Goal: Task Accomplishment & Management: Complete application form

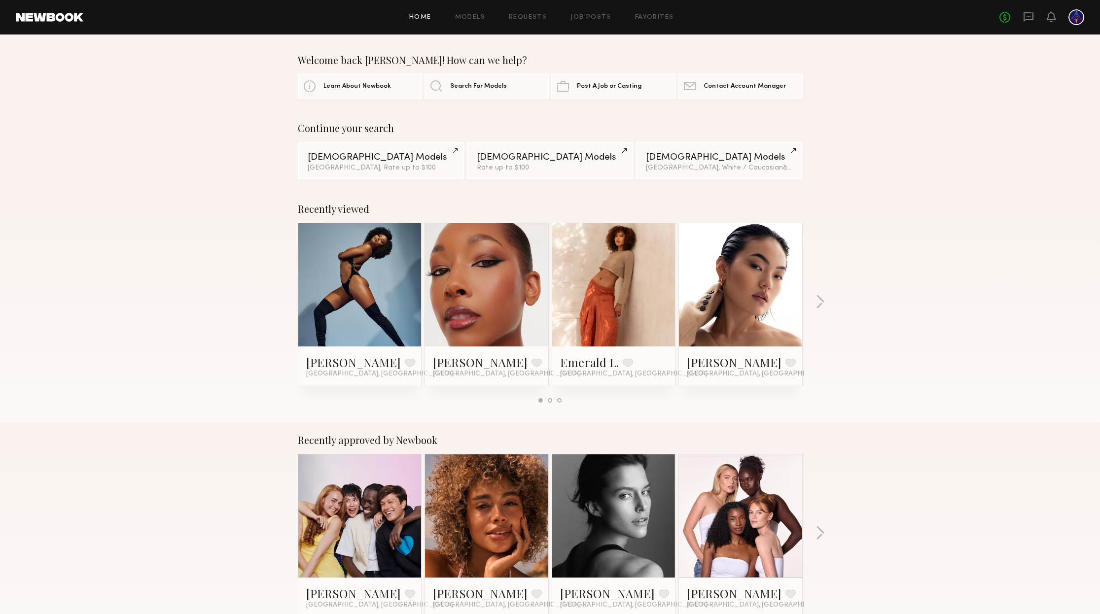
click at [594, 20] on div "Home Models Requests Job Posts Favorites Sign Out No fees up to $5,000" at bounding box center [583, 17] width 1001 height 16
click at [594, 16] on link "Job Posts" at bounding box center [590, 17] width 41 height 6
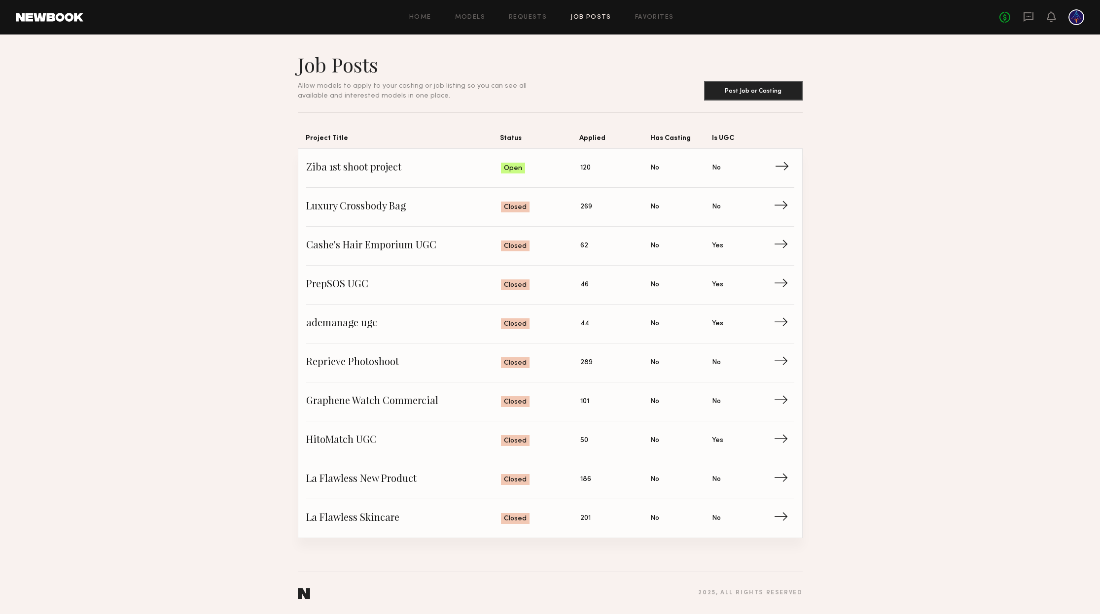
click at [375, 172] on span "Ziba 1st shoot project" at bounding box center [403, 168] width 195 height 15
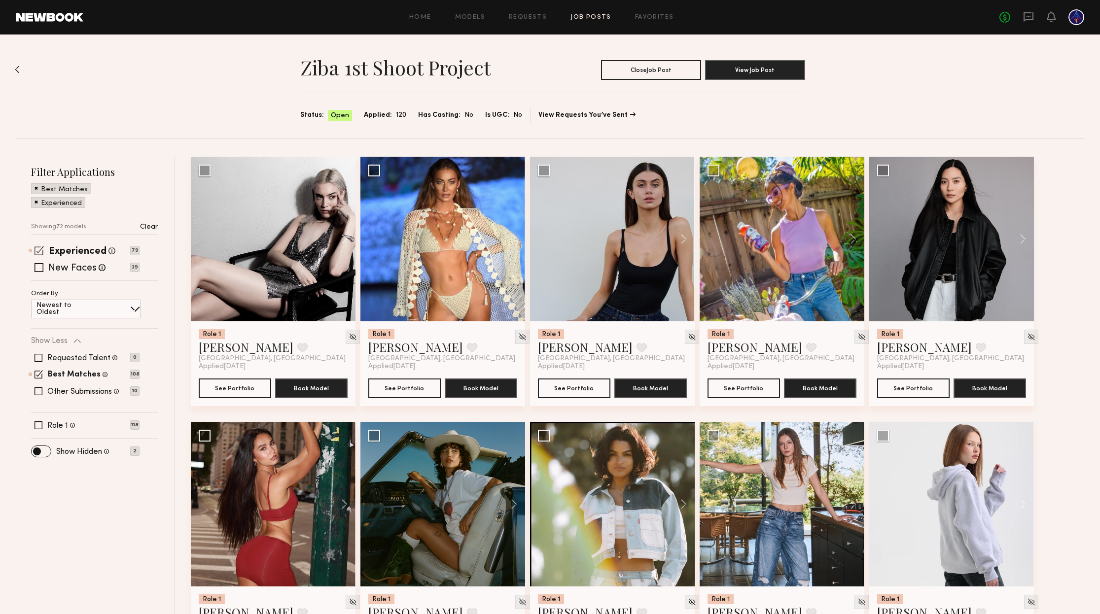
click at [45, 252] on div "Experienced Talent we've deemed to have ample paid, professional modeling exper…" at bounding box center [85, 251] width 108 height 8
click at [39, 252] on span at bounding box center [39, 250] width 9 height 9
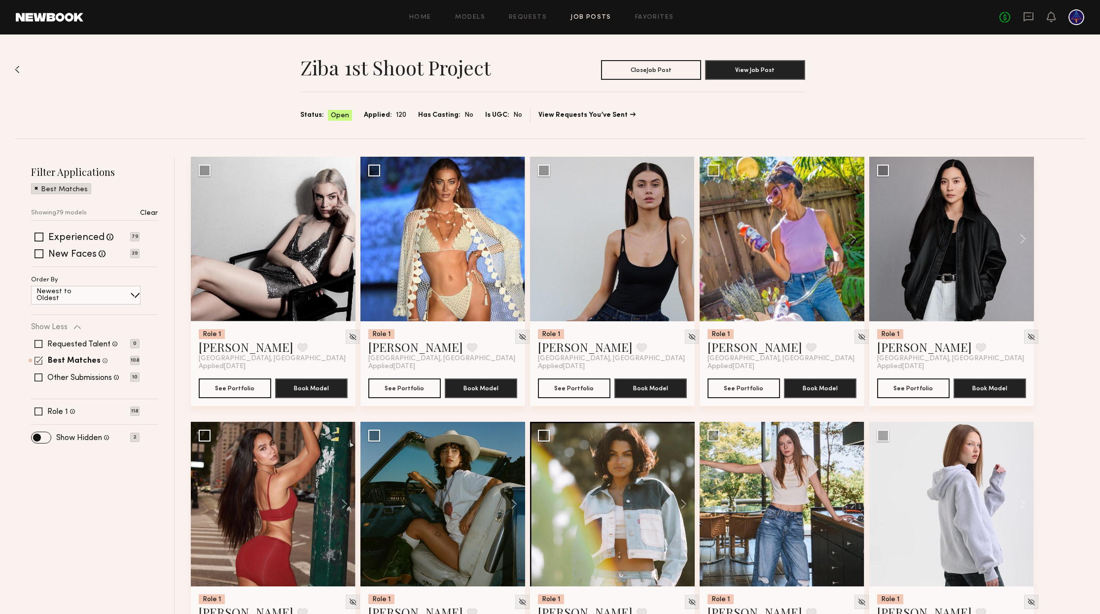
click at [36, 357] on span at bounding box center [39, 360] width 8 height 8
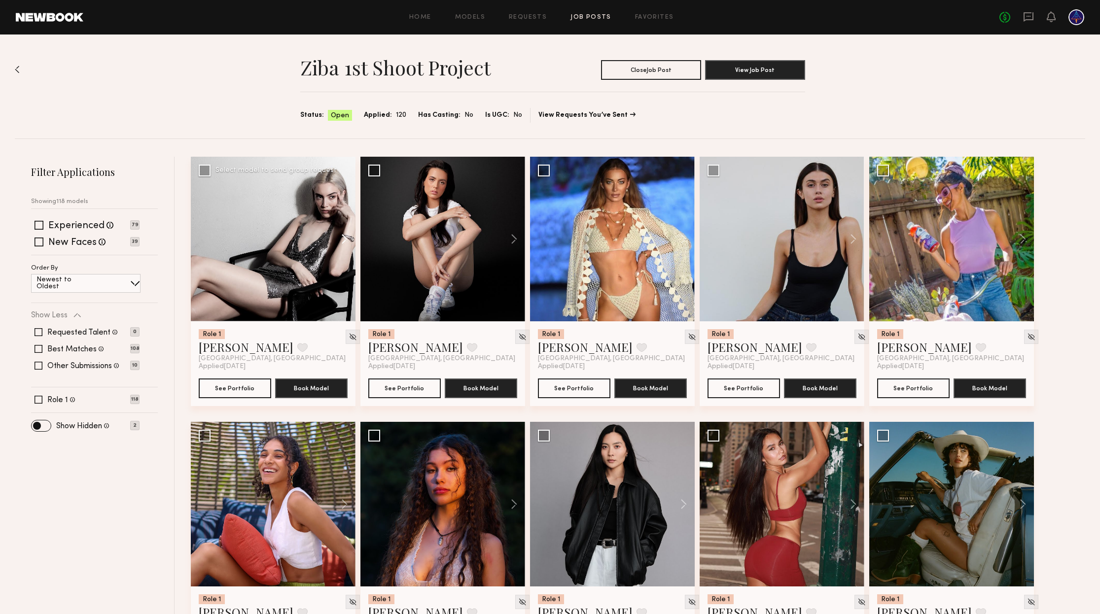
click at [345, 239] on button at bounding box center [340, 239] width 32 height 165
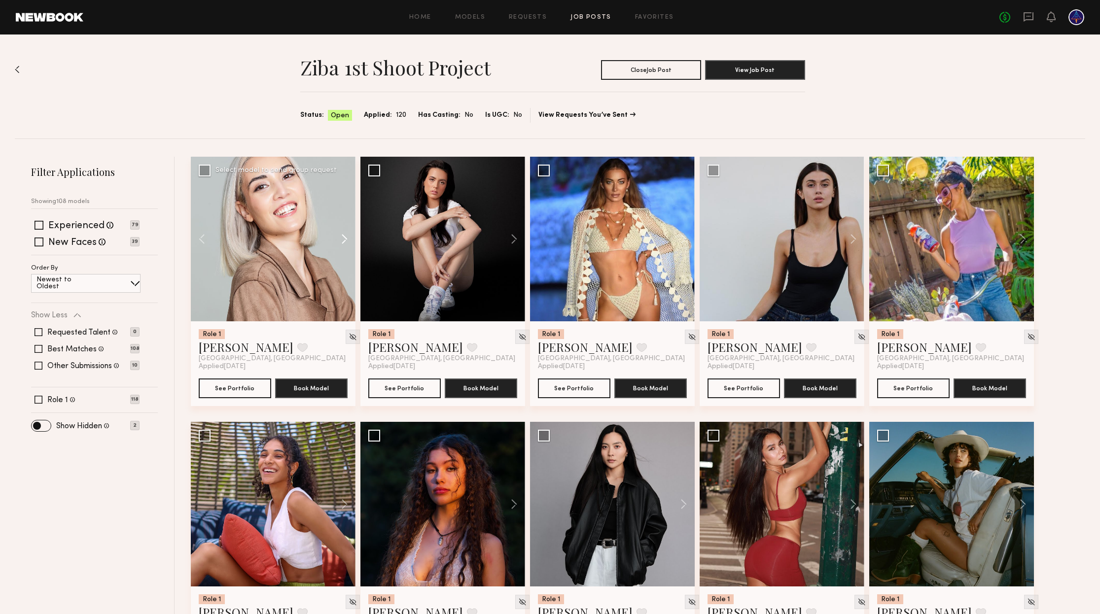
click at [345, 239] on button at bounding box center [340, 239] width 32 height 165
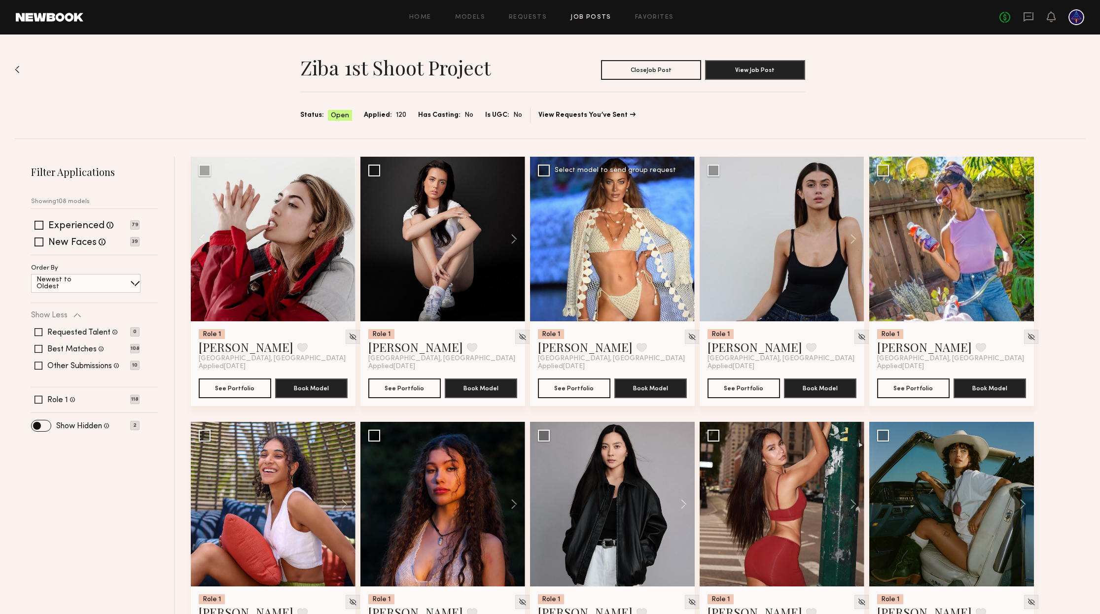
click at [687, 239] on button at bounding box center [679, 239] width 32 height 165
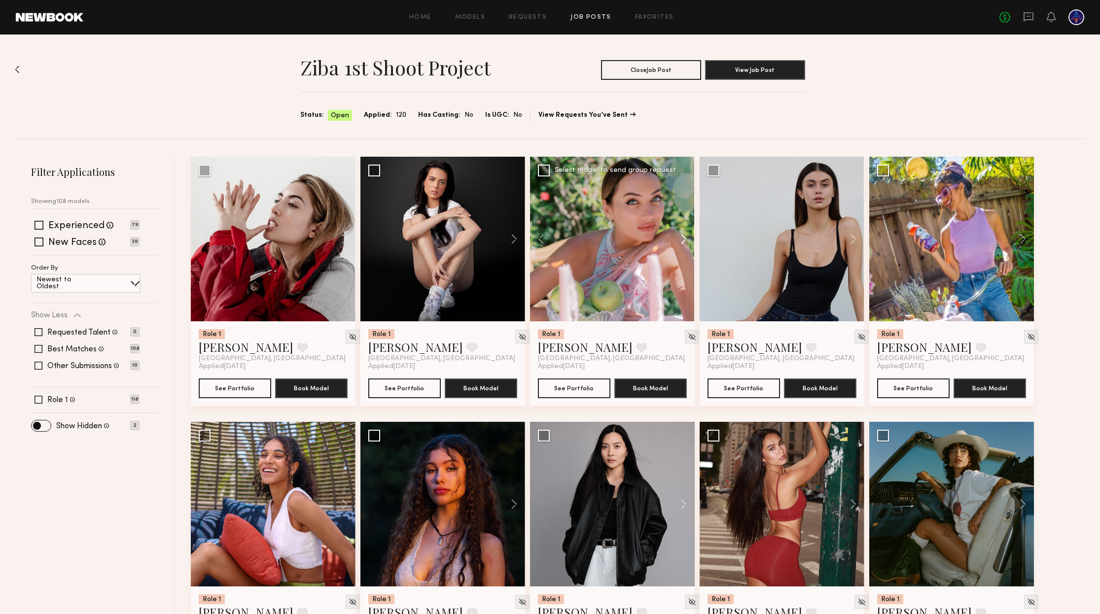
click at [685, 239] on button at bounding box center [679, 239] width 32 height 165
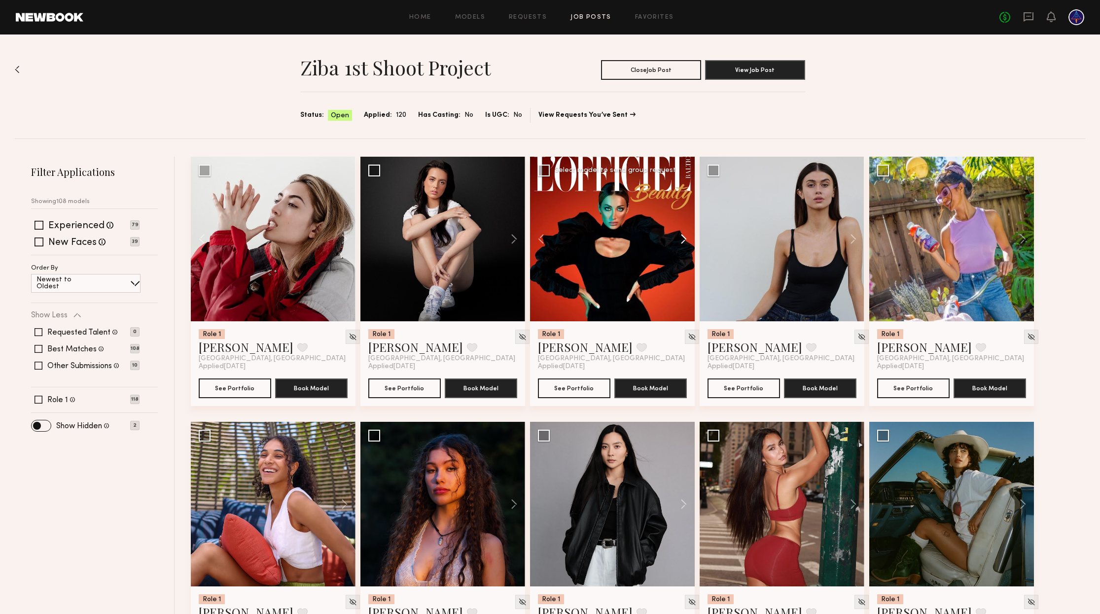
click at [685, 239] on button at bounding box center [679, 239] width 32 height 165
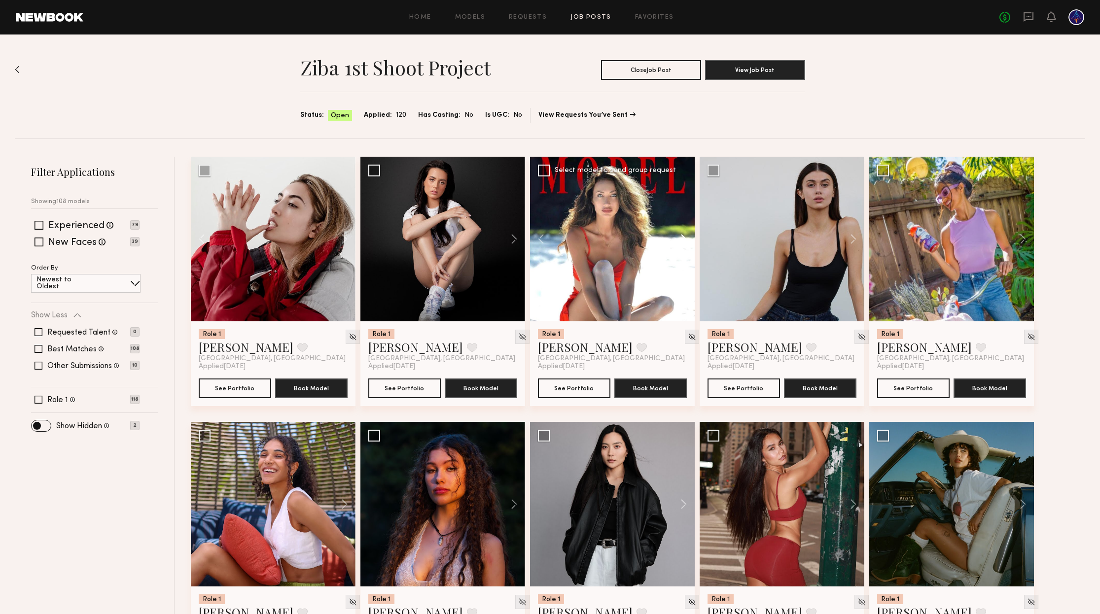
scroll to position [59, 0]
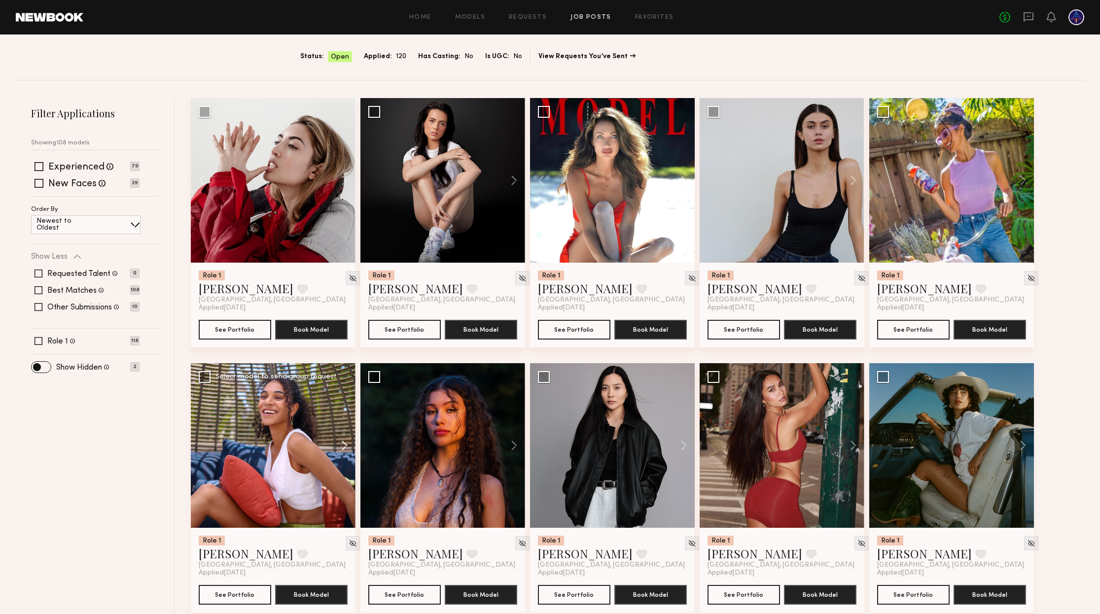
click at [347, 450] on button at bounding box center [340, 445] width 32 height 165
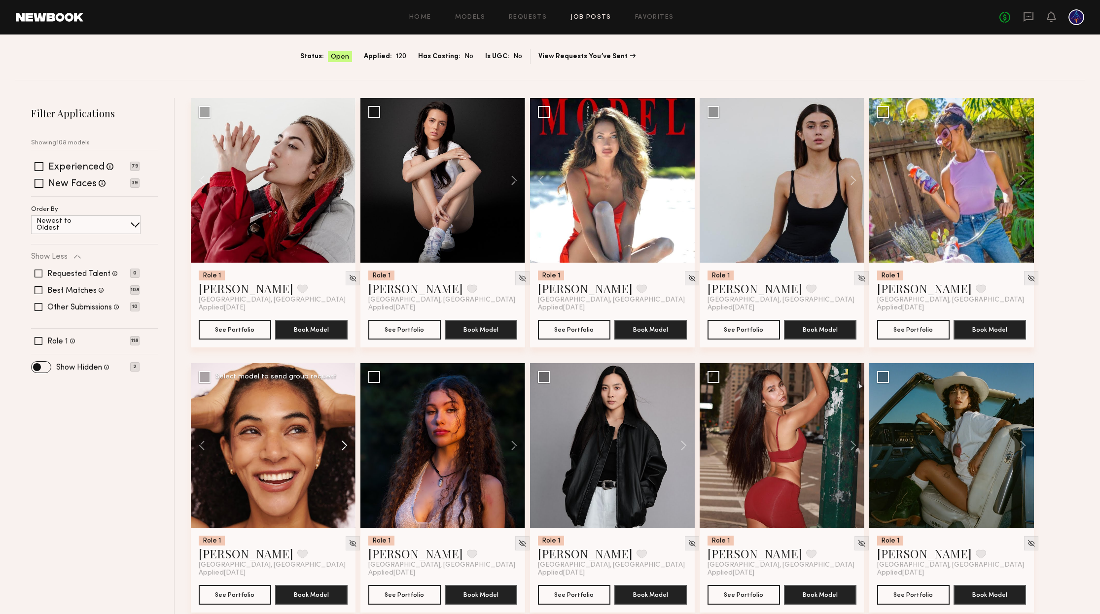
click at [345, 449] on button at bounding box center [340, 445] width 32 height 165
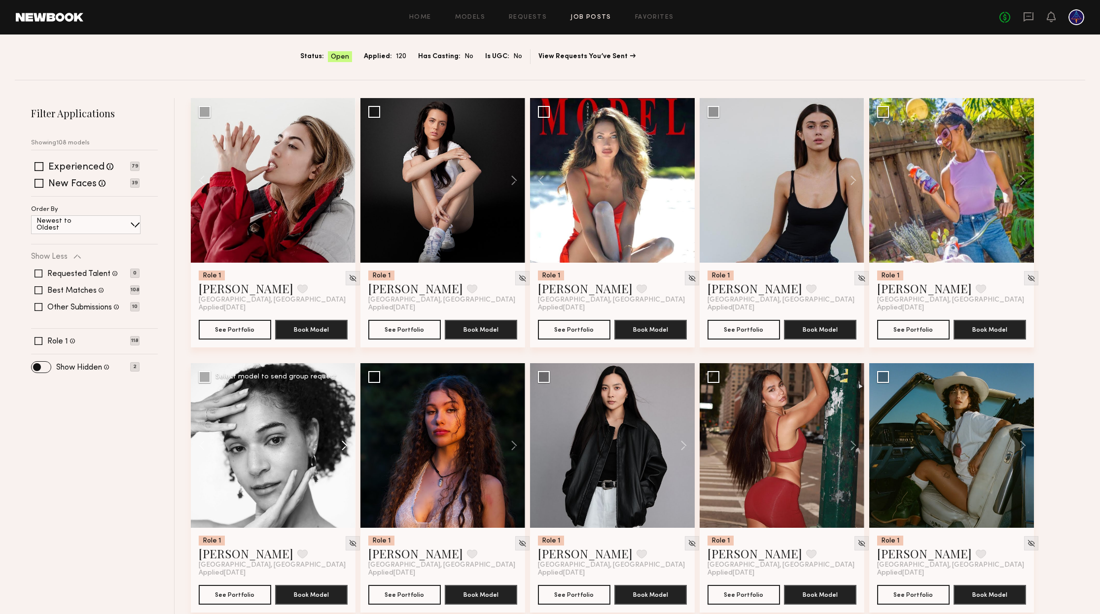
click at [345, 449] on button at bounding box center [340, 445] width 32 height 165
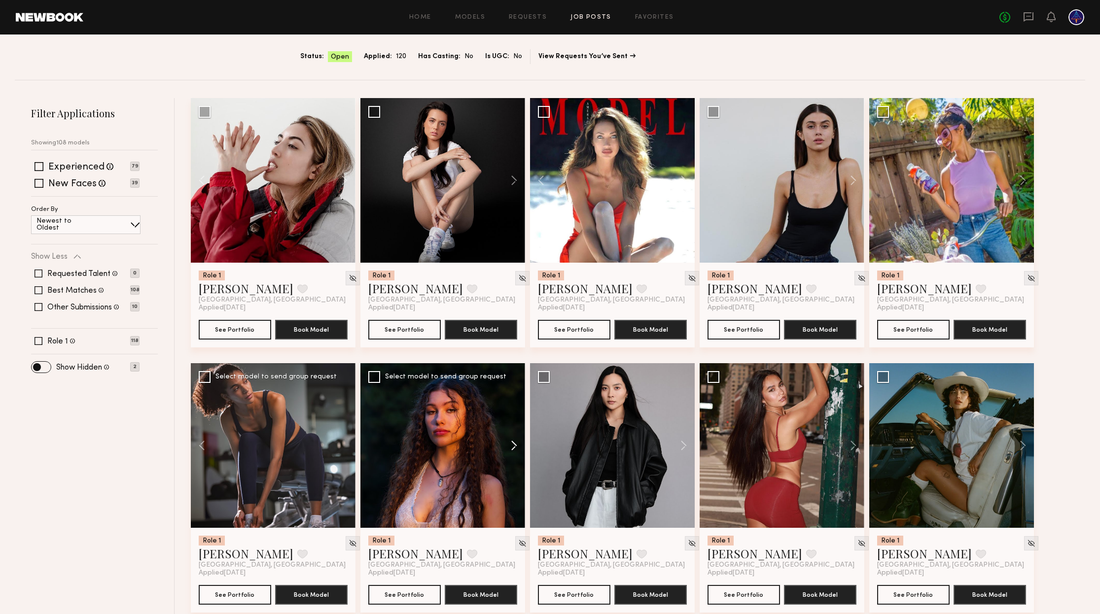
click at [514, 446] on button at bounding box center [509, 445] width 32 height 165
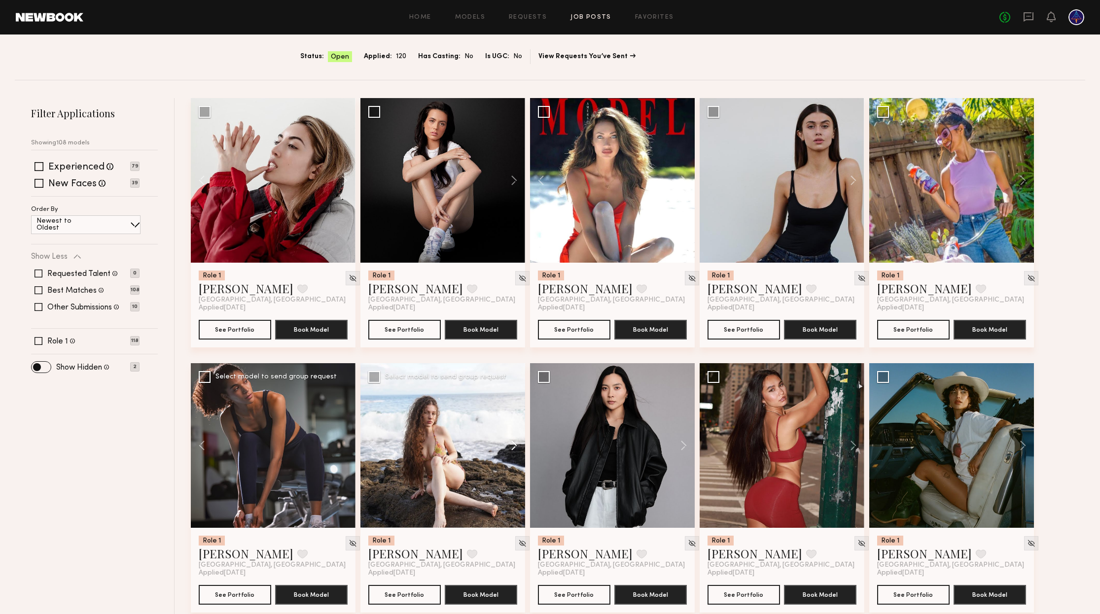
click at [514, 446] on button at bounding box center [509, 445] width 32 height 165
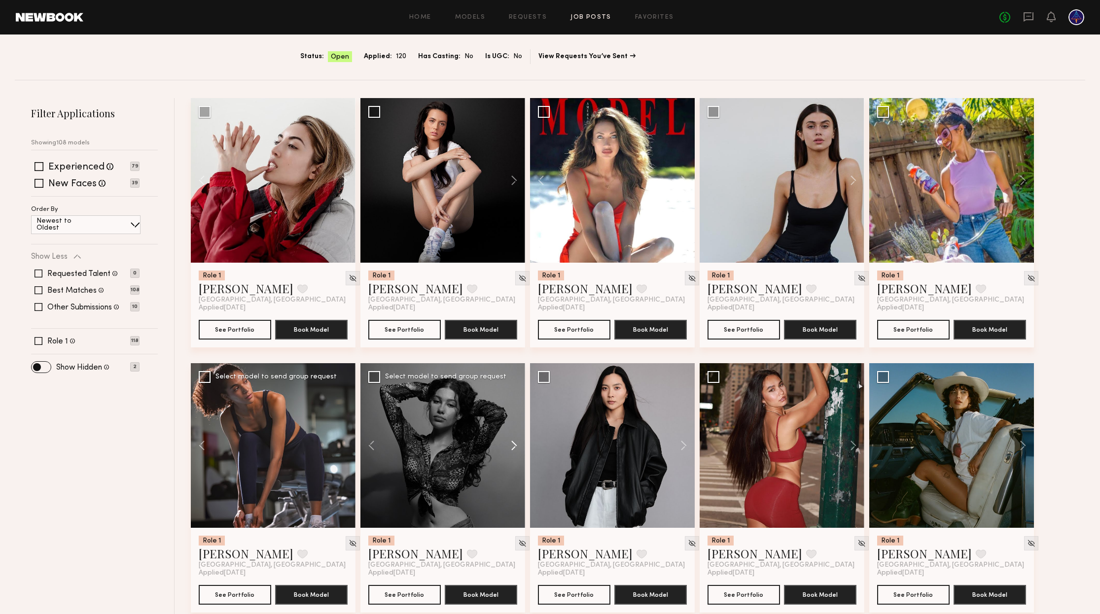
click at [514, 446] on button at bounding box center [509, 445] width 32 height 165
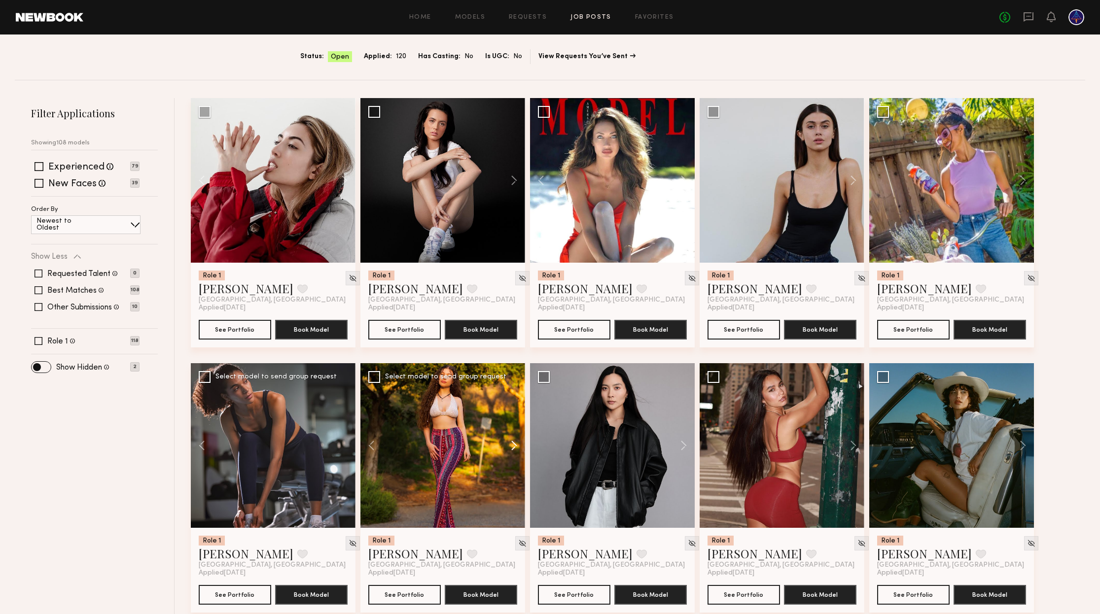
click at [514, 446] on button at bounding box center [509, 445] width 32 height 165
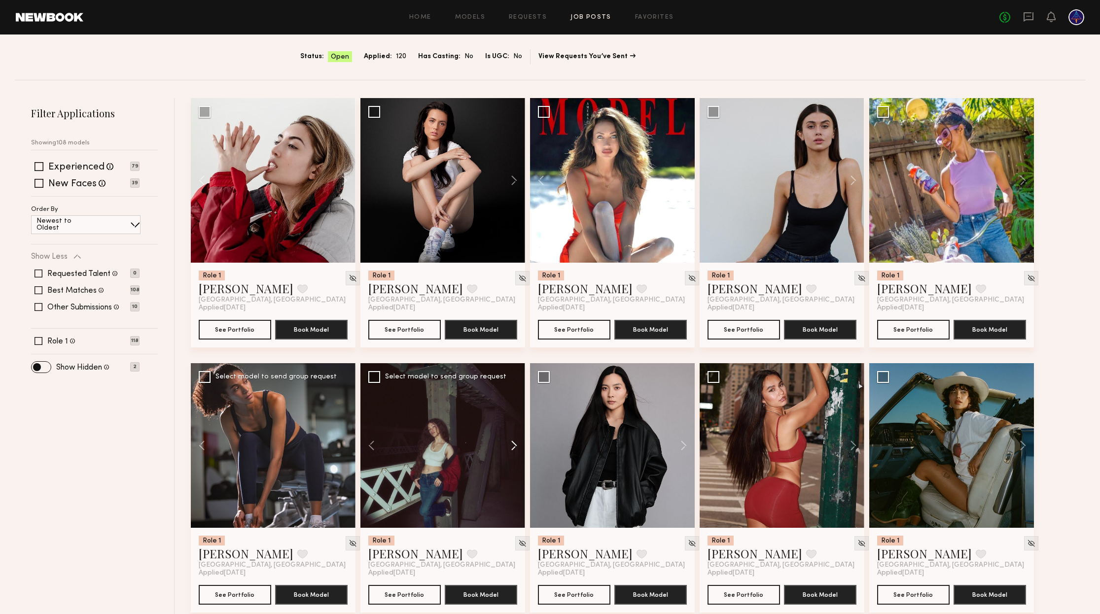
click at [514, 446] on button at bounding box center [509, 445] width 32 height 165
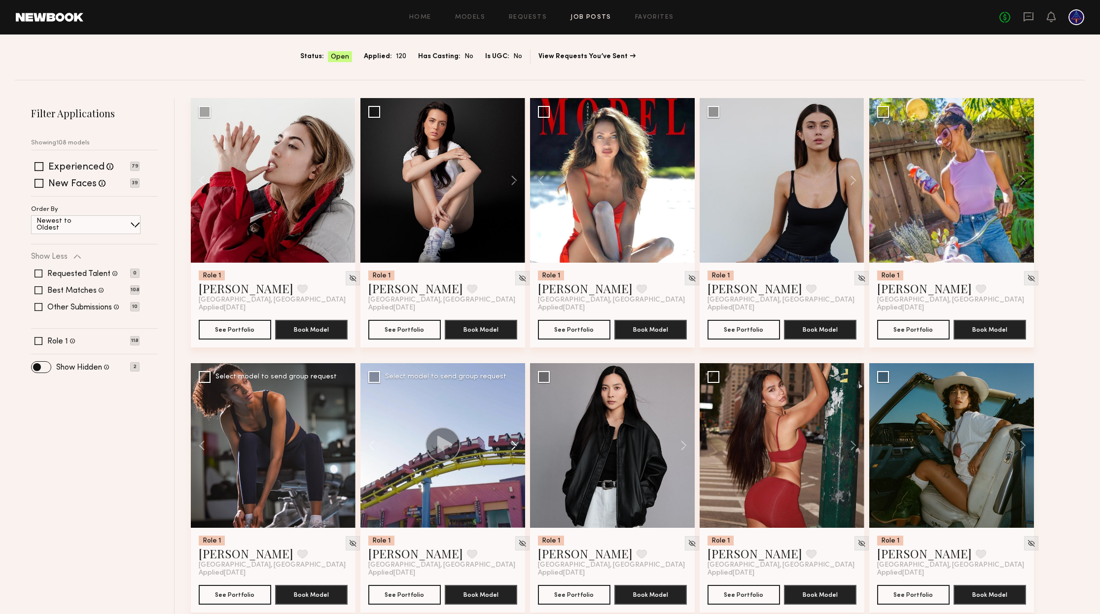
click at [514, 446] on button at bounding box center [509, 445] width 32 height 165
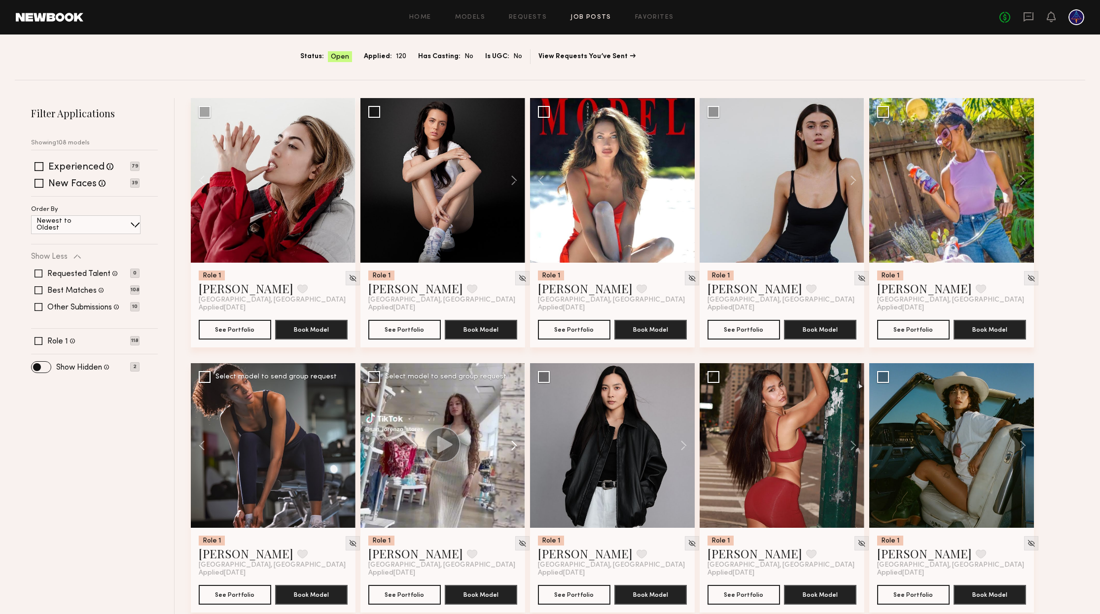
click at [514, 446] on button at bounding box center [509, 445] width 32 height 165
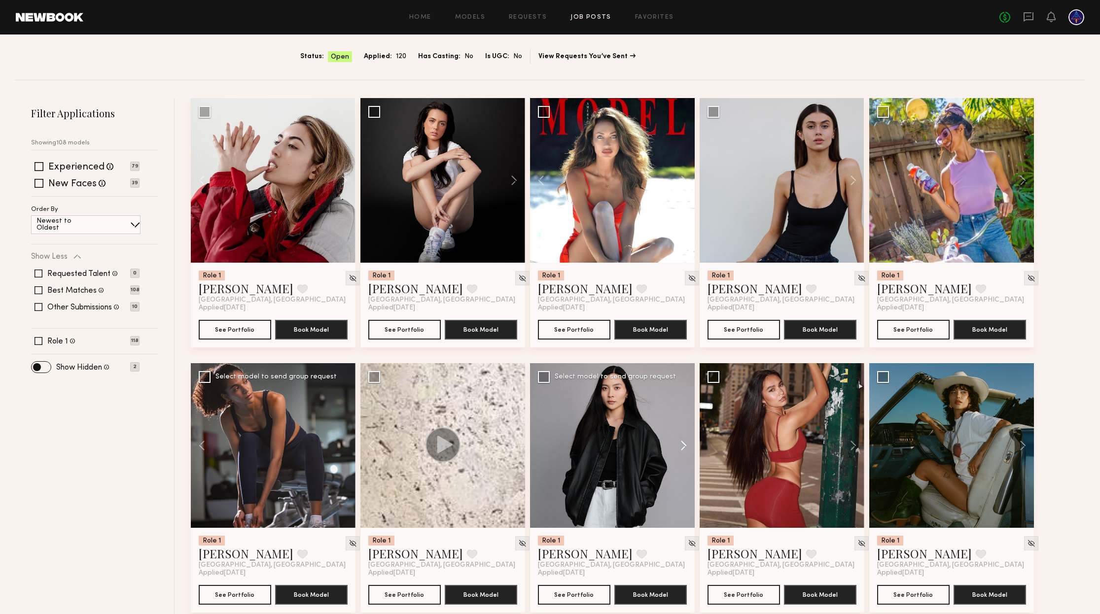
click at [686, 446] on button at bounding box center [679, 445] width 32 height 165
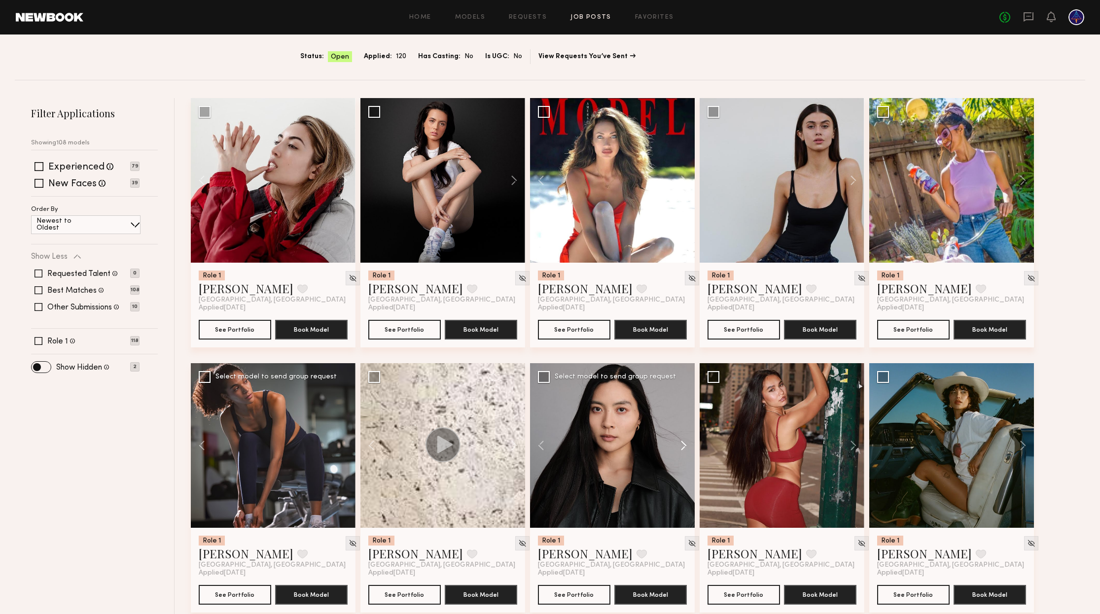
click at [686, 446] on button at bounding box center [679, 445] width 32 height 165
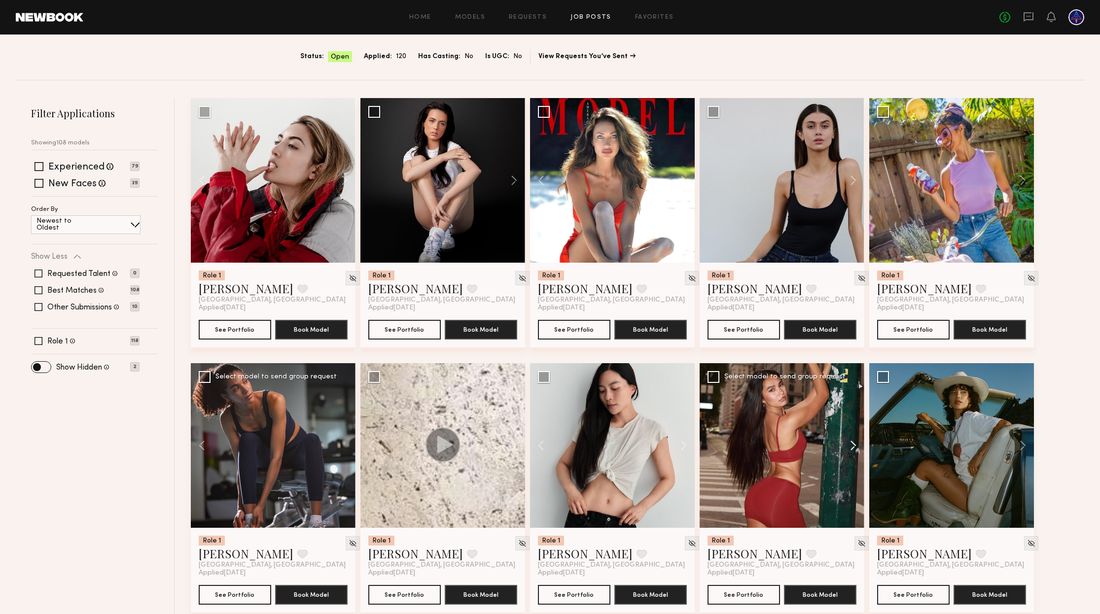
click at [849, 442] on button at bounding box center [849, 445] width 32 height 165
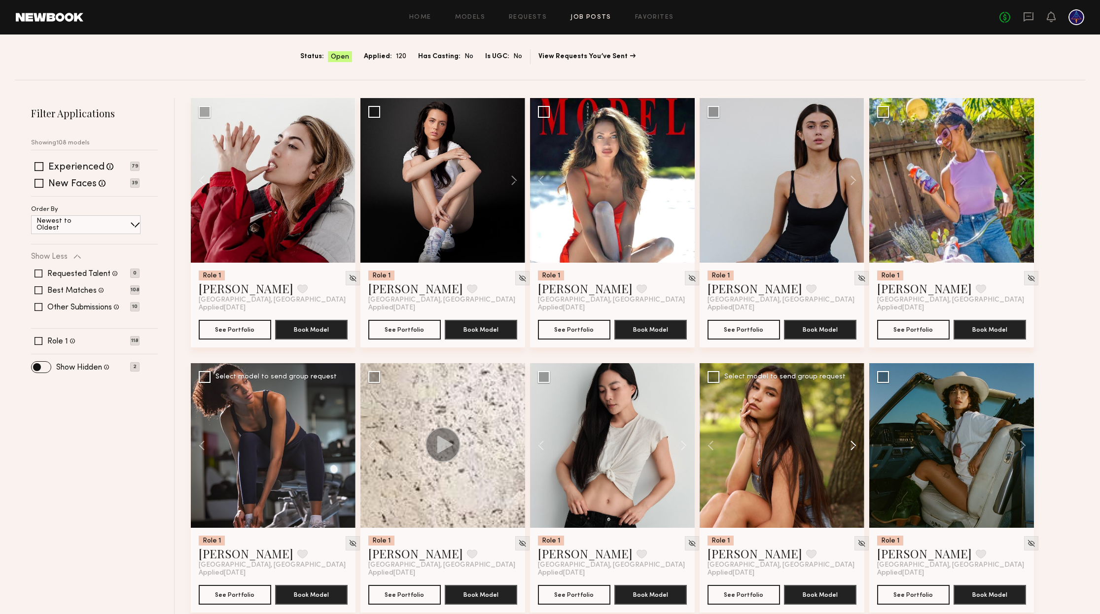
click at [849, 442] on button at bounding box center [849, 445] width 32 height 165
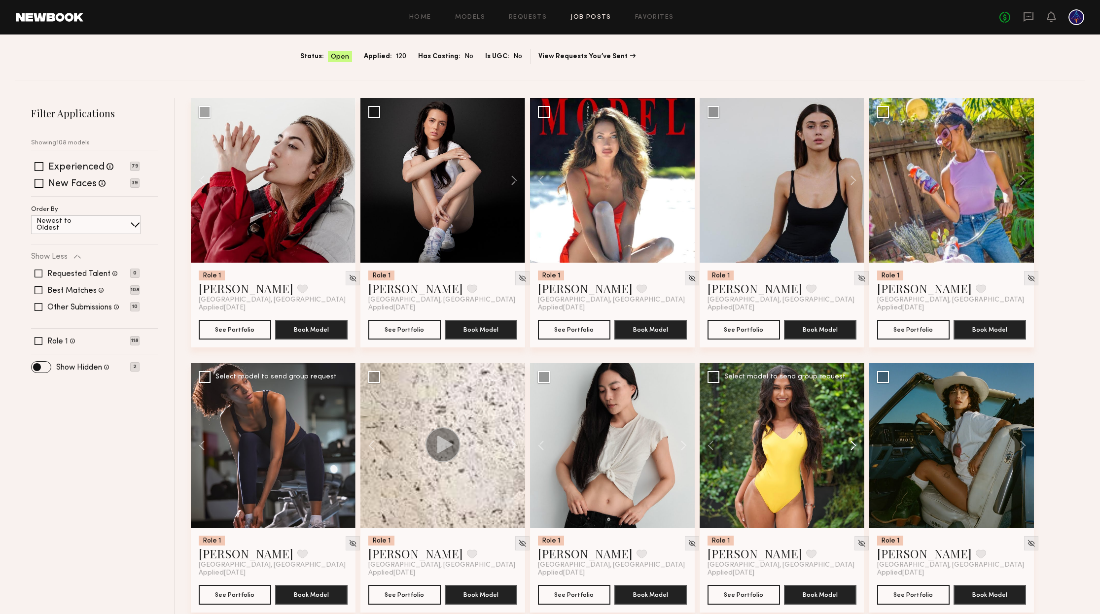
click at [849, 442] on button at bounding box center [849, 445] width 32 height 165
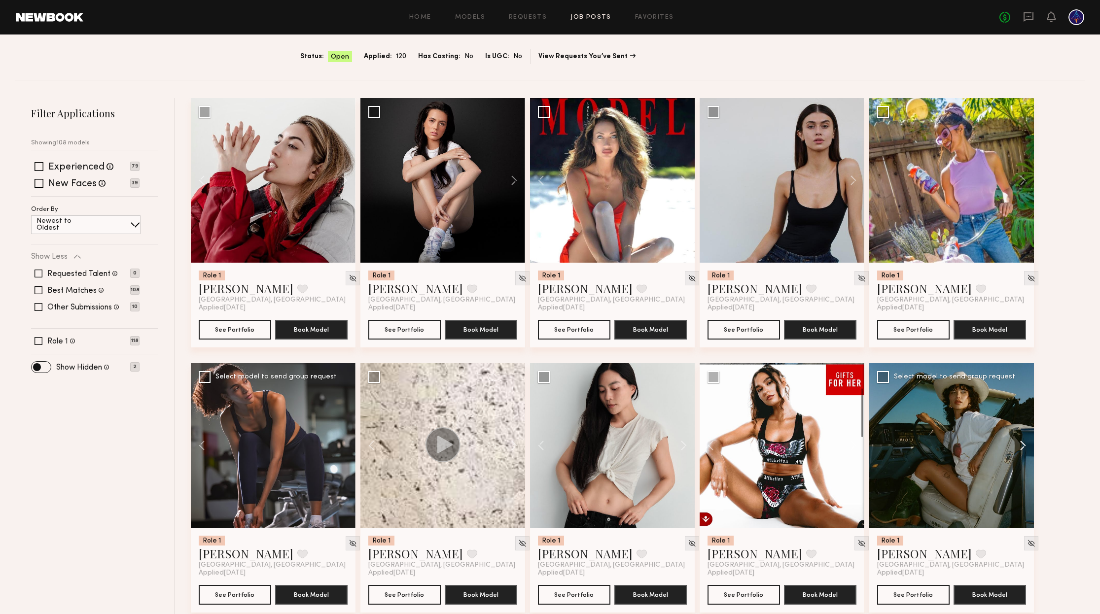
click at [1021, 445] on button at bounding box center [1018, 445] width 32 height 165
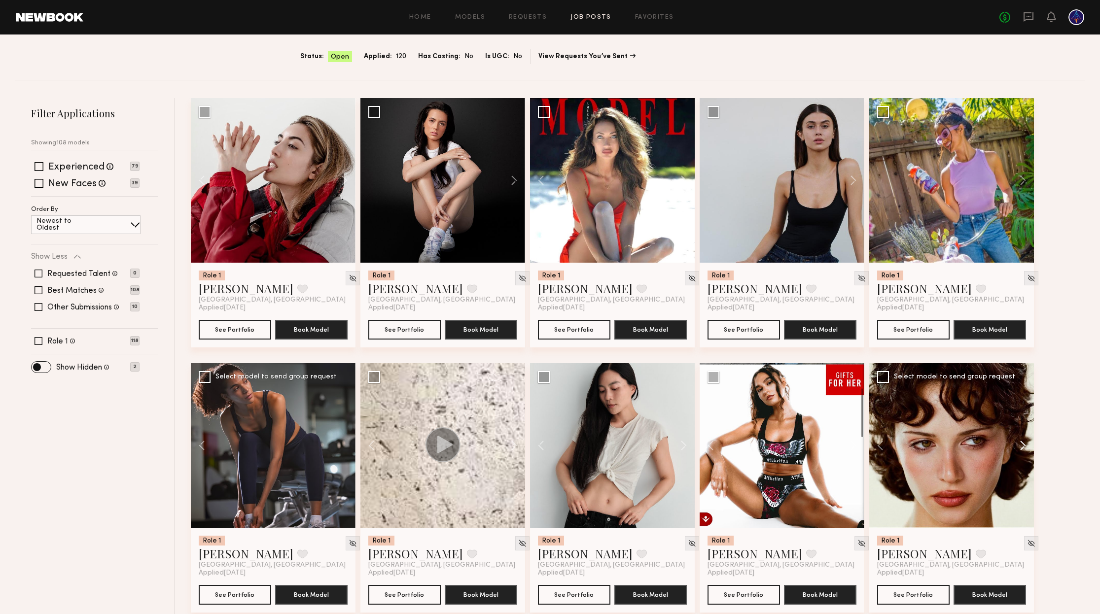
click at [1021, 445] on button at bounding box center [1018, 445] width 32 height 165
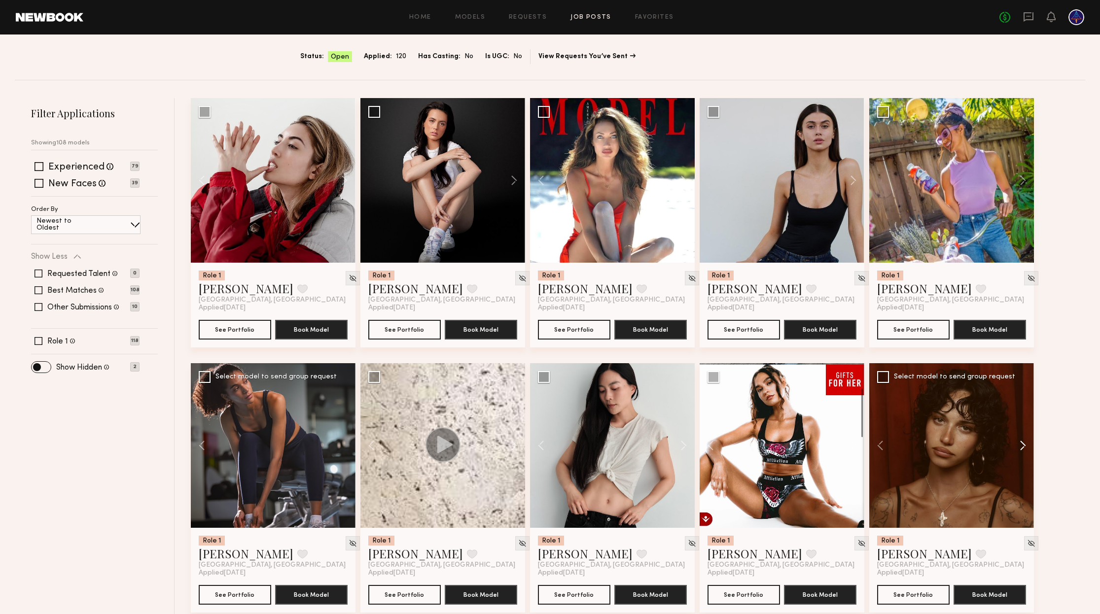
click at [1021, 445] on button at bounding box center [1018, 445] width 32 height 165
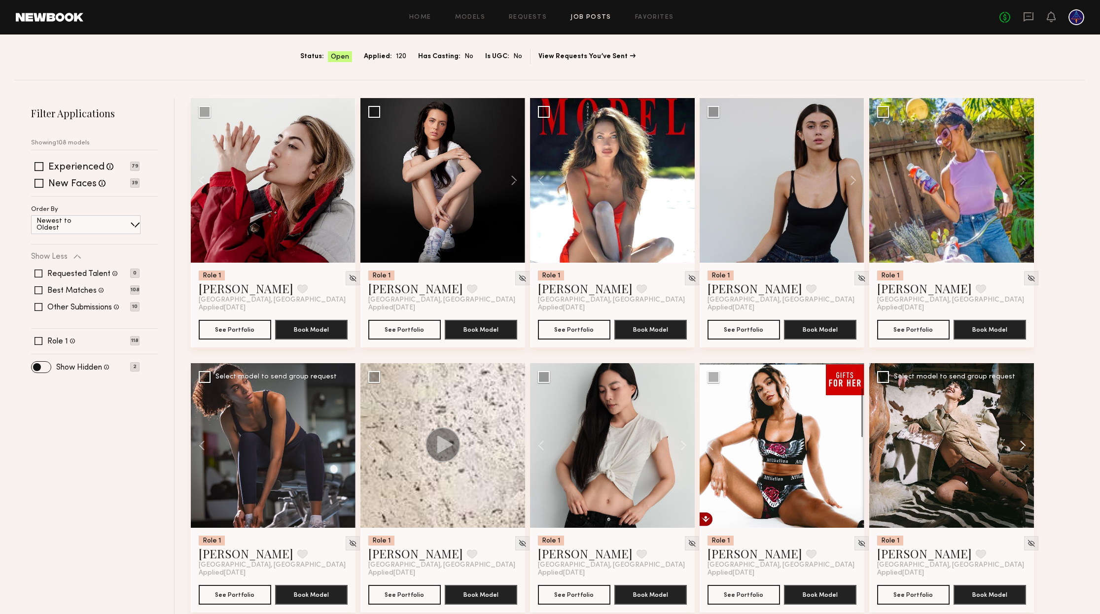
click at [1021, 445] on button at bounding box center [1018, 445] width 32 height 165
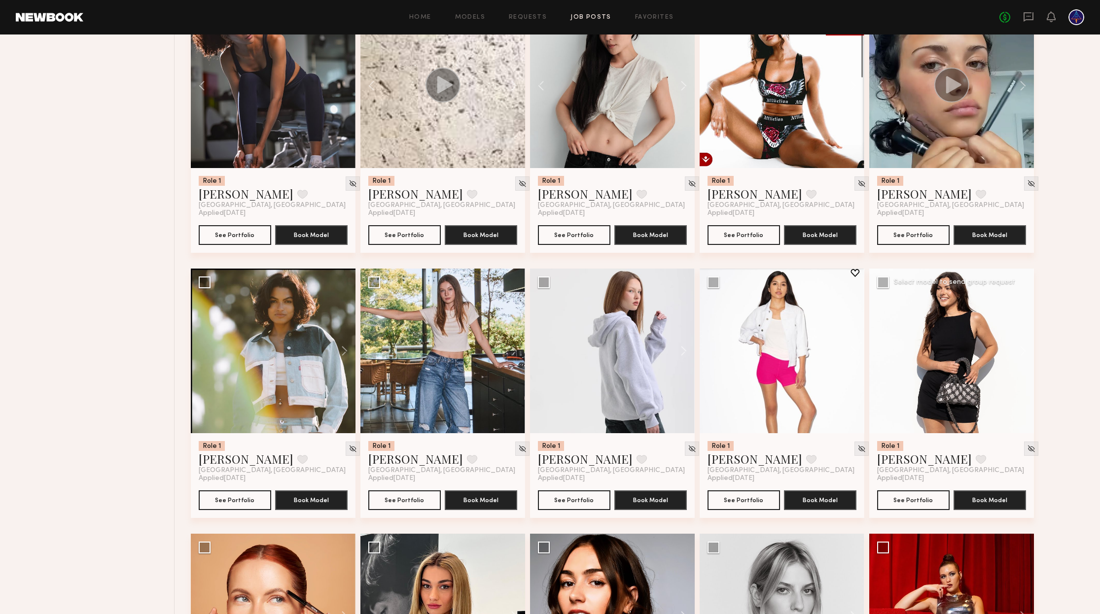
scroll to position [419, 0]
click at [342, 352] on button at bounding box center [340, 350] width 32 height 165
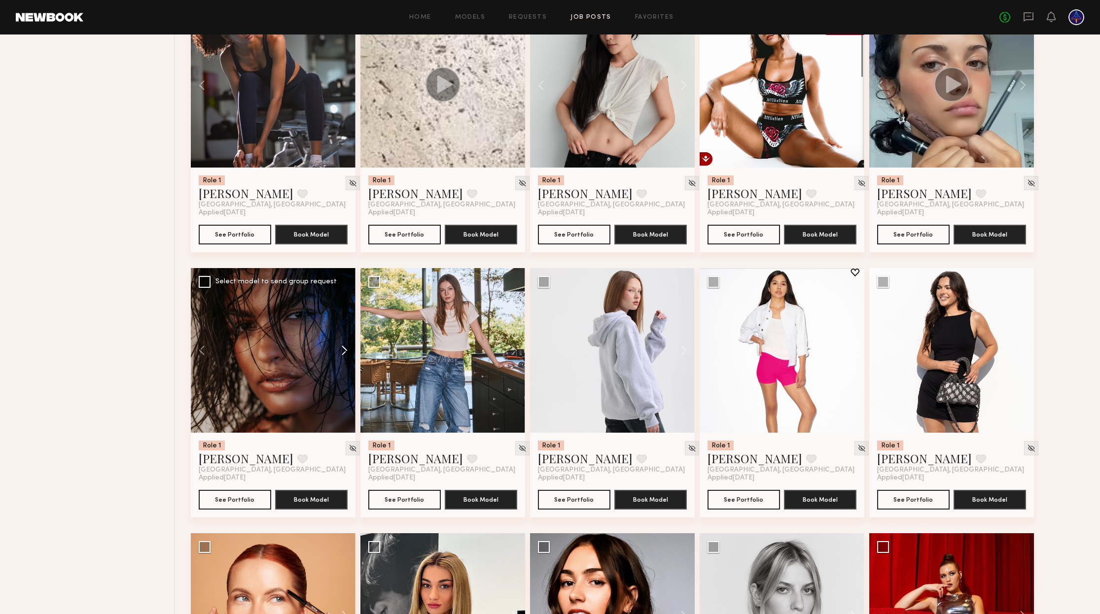
click at [342, 352] on button at bounding box center [340, 350] width 32 height 165
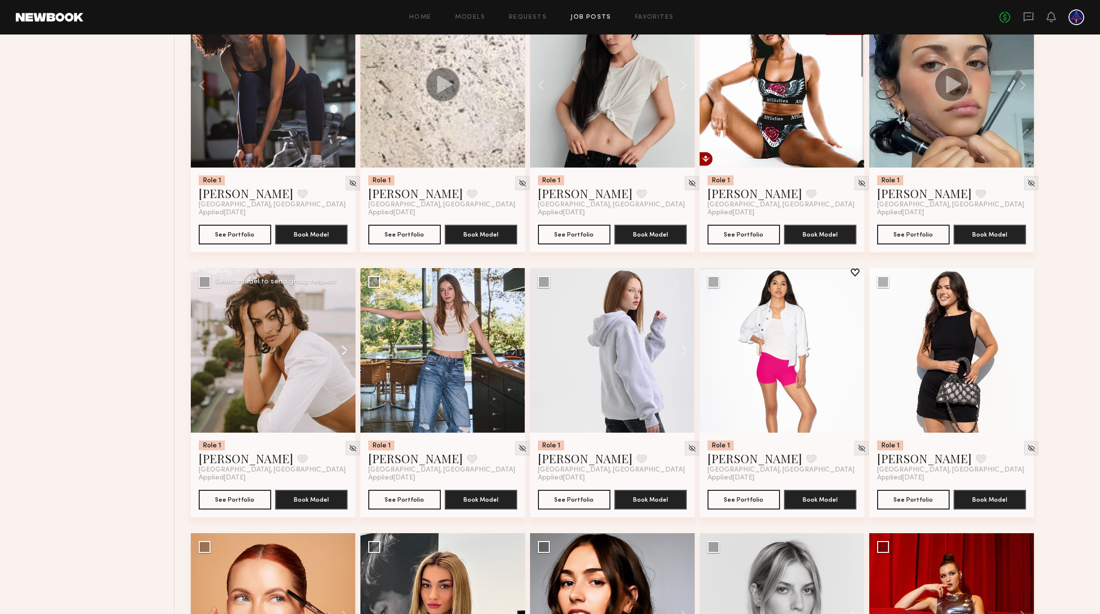
click at [342, 352] on button at bounding box center [340, 350] width 32 height 165
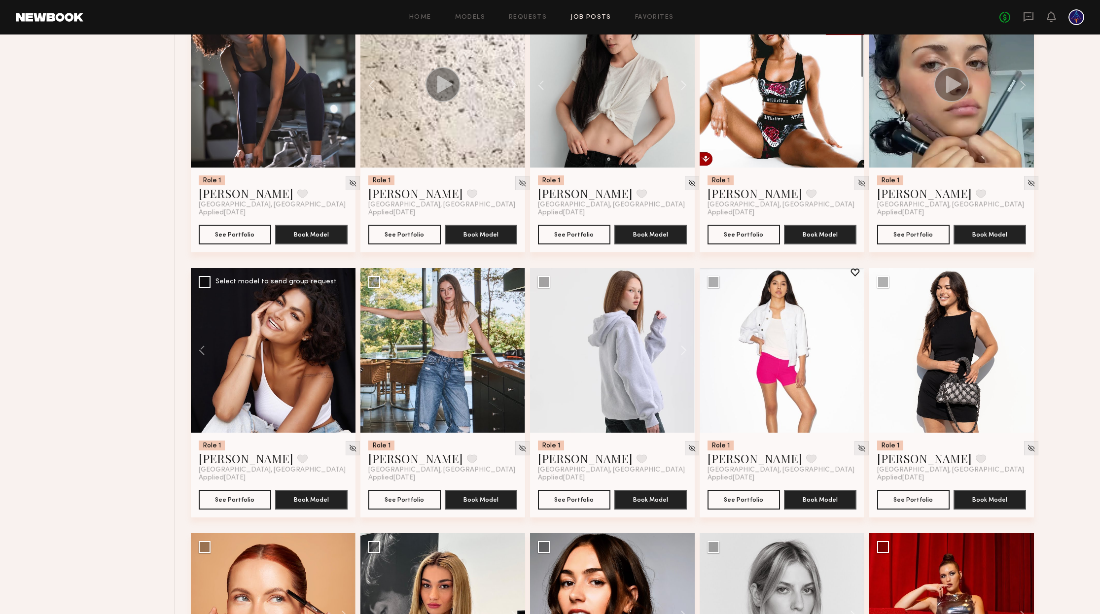
click at [342, 352] on div at bounding box center [273, 350] width 165 height 165
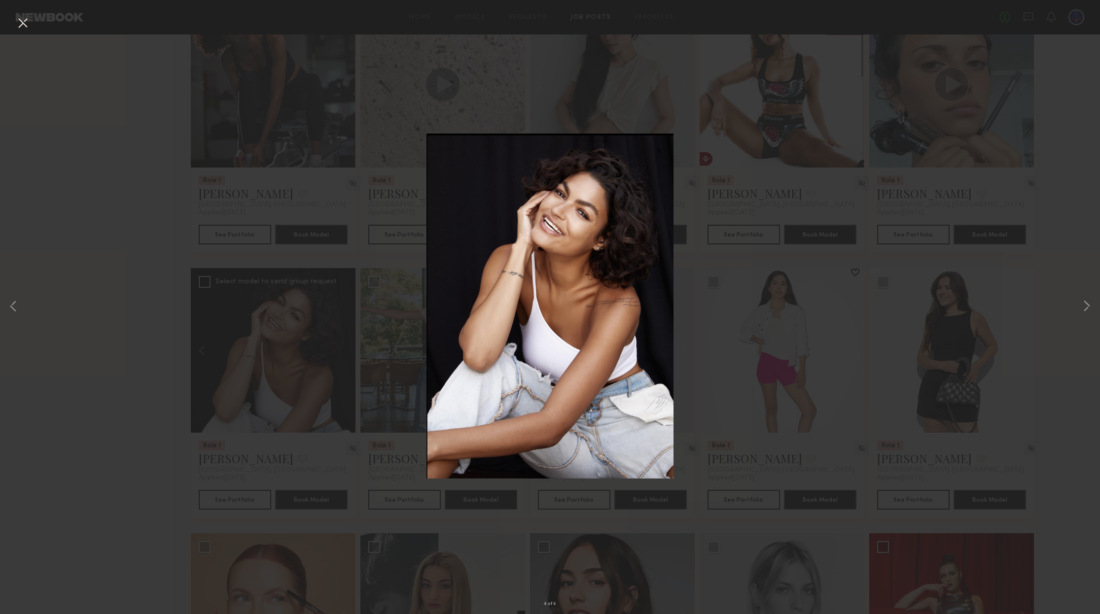
click at [17, 25] on button at bounding box center [23, 24] width 16 height 18
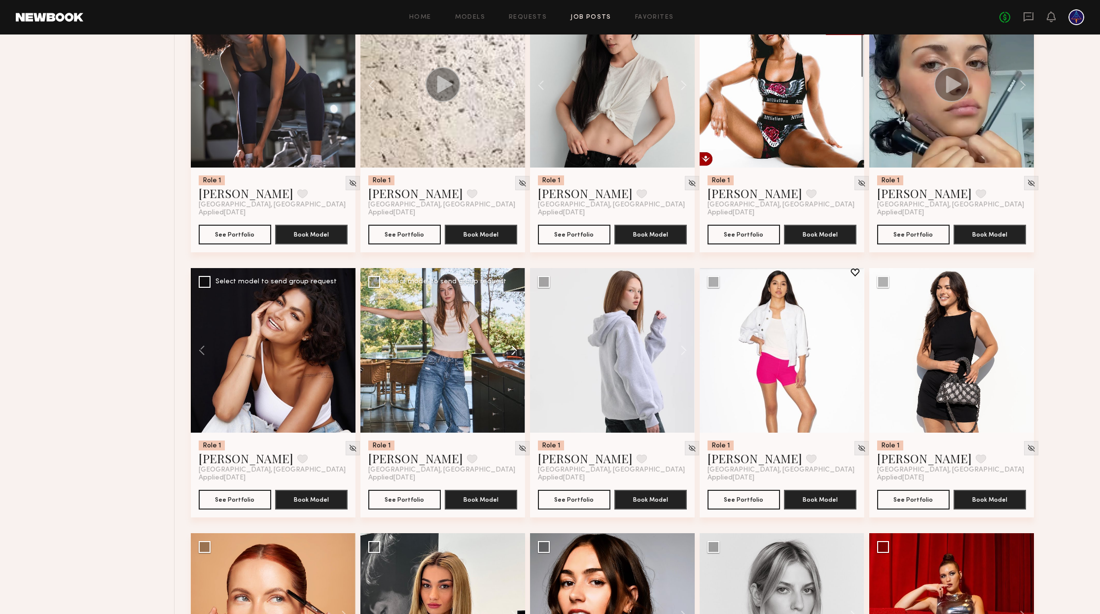
click at [512, 349] on button at bounding box center [509, 350] width 32 height 165
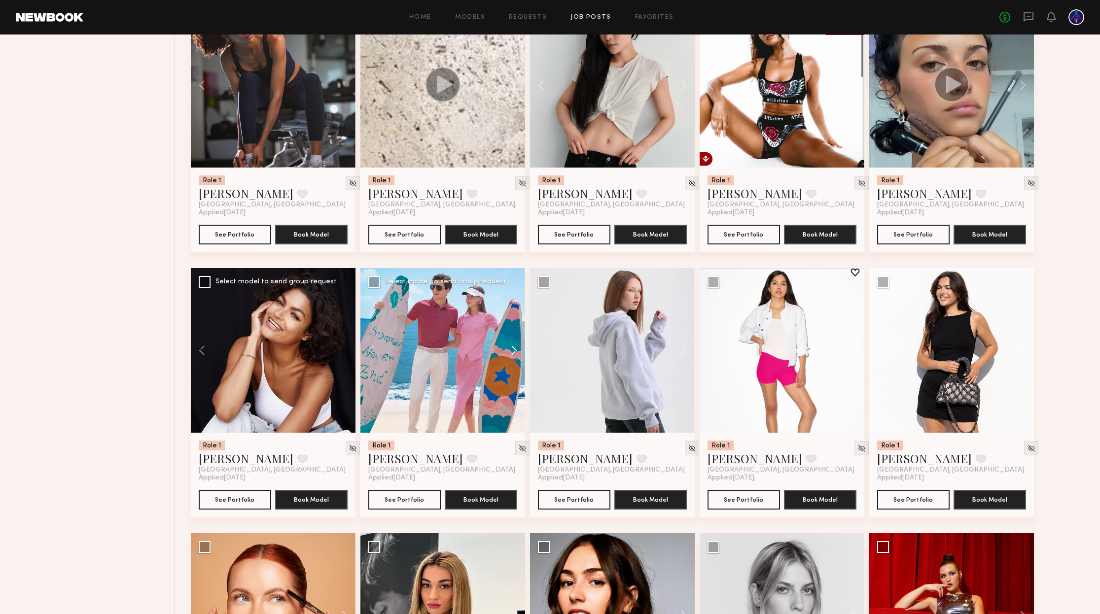
click at [512, 349] on button at bounding box center [509, 350] width 32 height 165
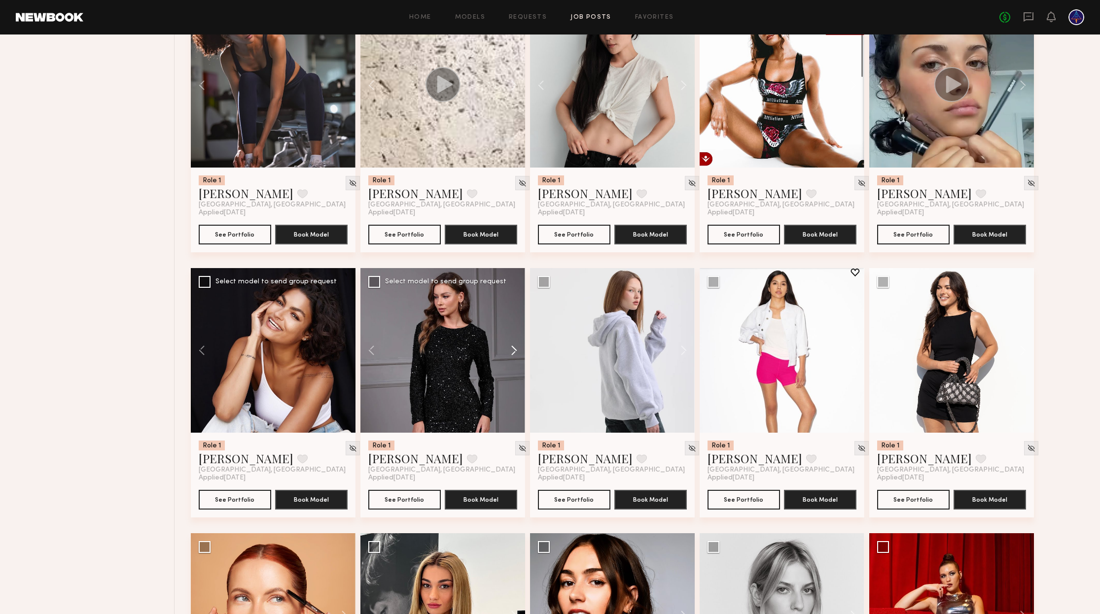
click at [512, 349] on button at bounding box center [509, 350] width 32 height 165
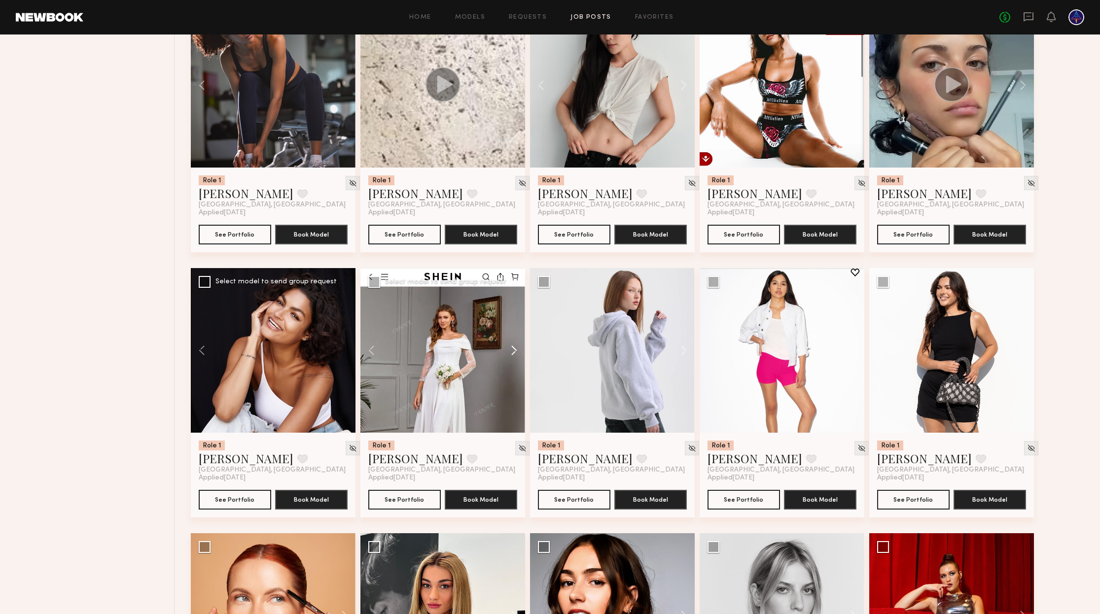
click at [512, 349] on button at bounding box center [509, 350] width 32 height 165
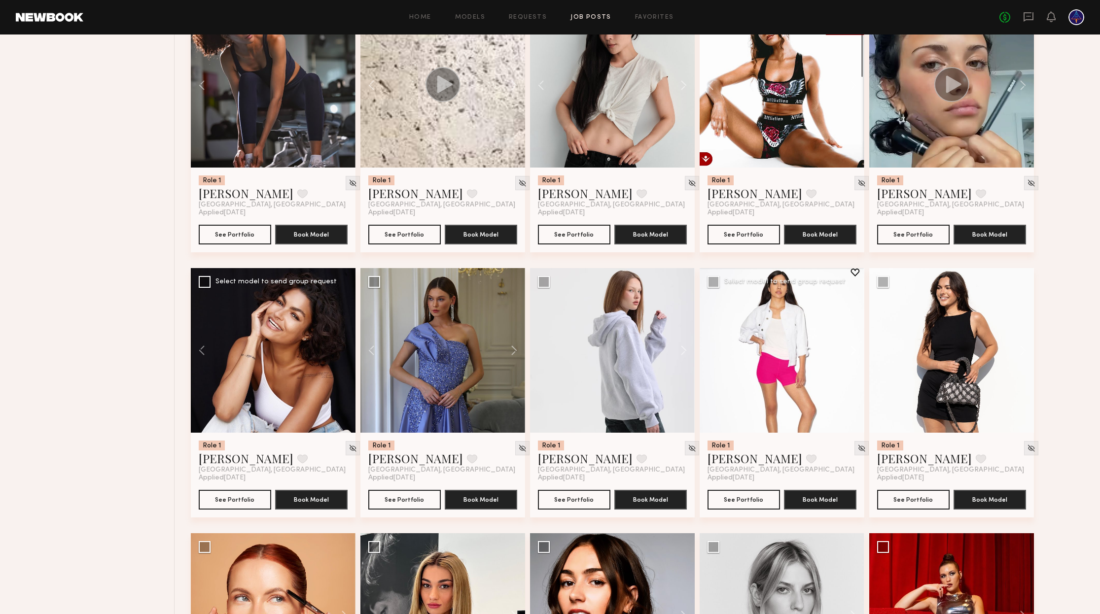
click at [851, 352] on button at bounding box center [849, 350] width 32 height 165
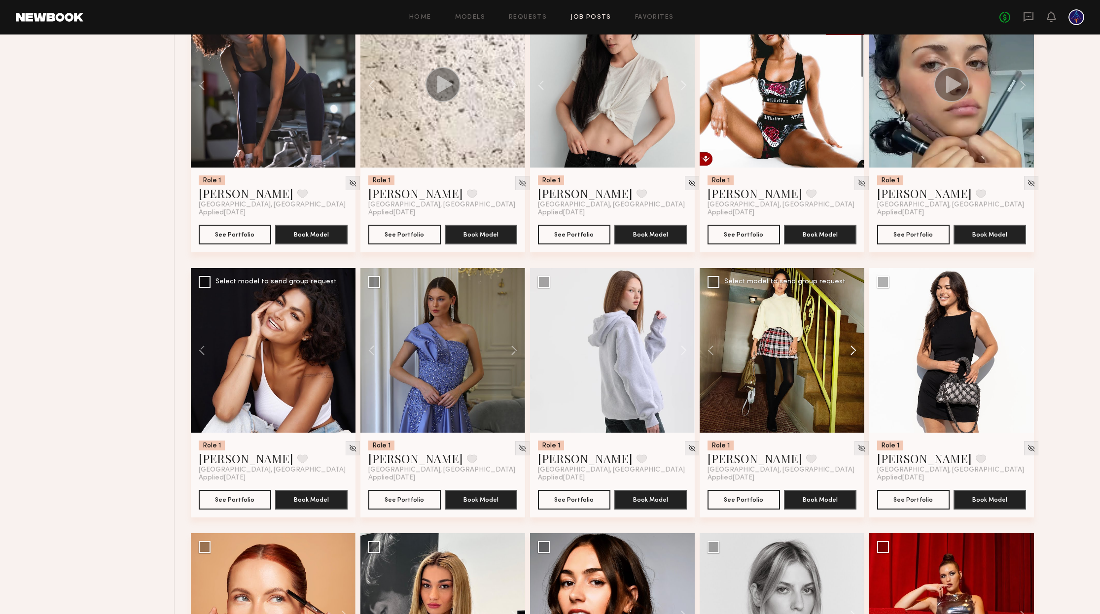
click at [851, 352] on button at bounding box center [849, 350] width 32 height 165
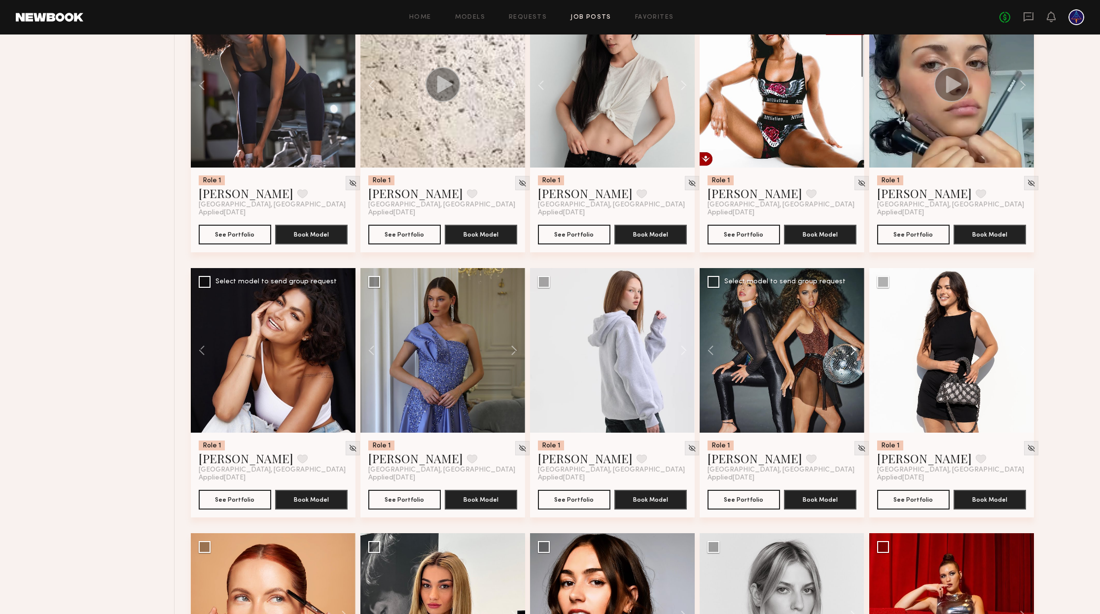
click at [851, 352] on button at bounding box center [849, 350] width 32 height 165
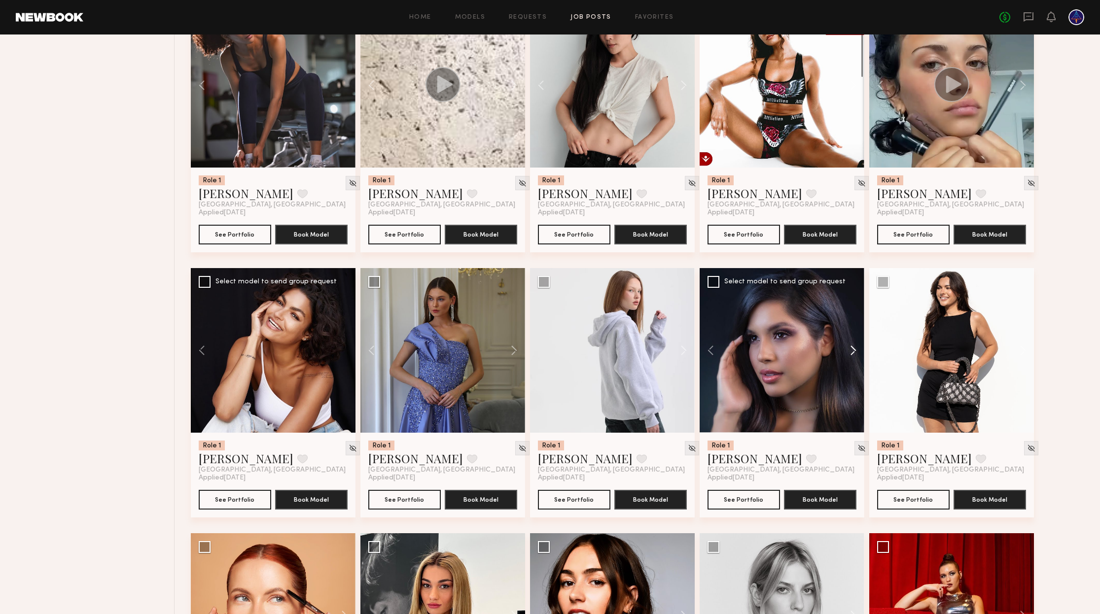
click at [851, 352] on button at bounding box center [849, 350] width 32 height 165
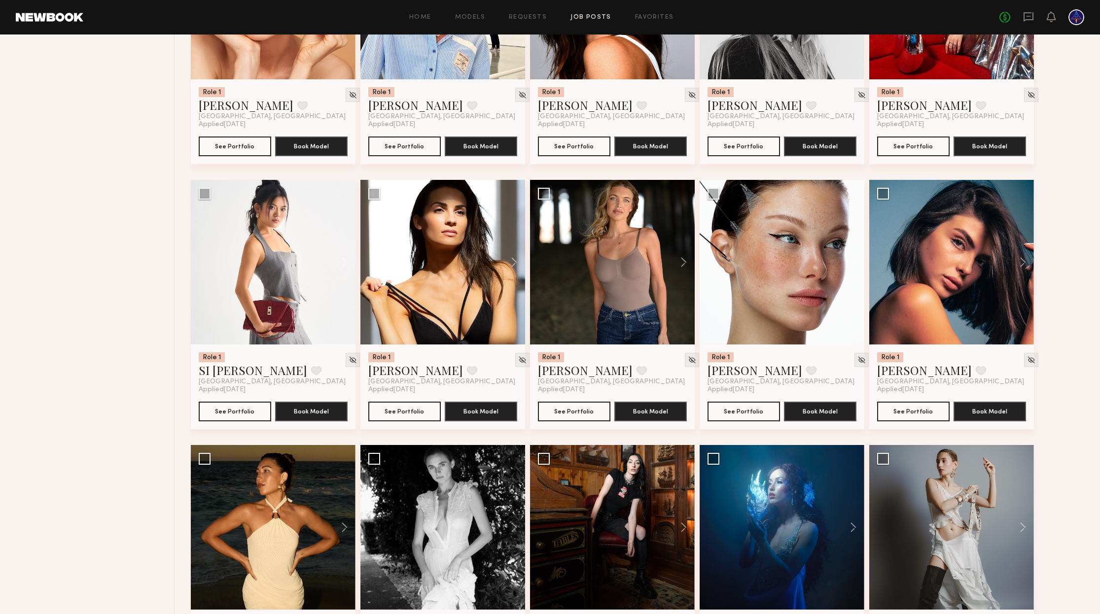
scroll to position [0, 0]
